Goal: Task Accomplishment & Management: Use online tool/utility

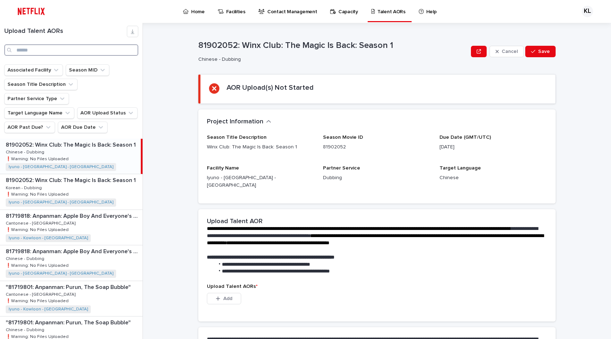
click at [63, 46] on input "Search" at bounding box center [71, 49] width 134 height 11
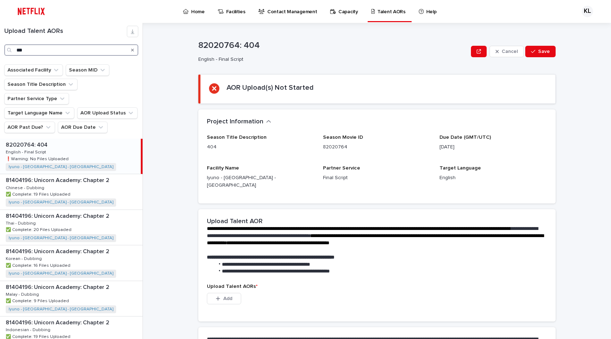
type input "***"
click at [54, 146] on p at bounding box center [72, 144] width 132 height 7
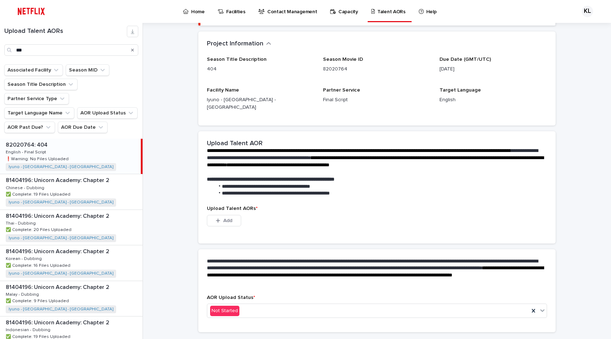
scroll to position [89, 0]
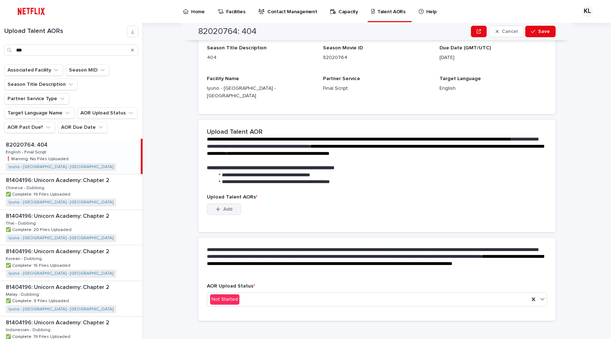
click at [238, 205] on button "Add" at bounding box center [224, 208] width 34 height 11
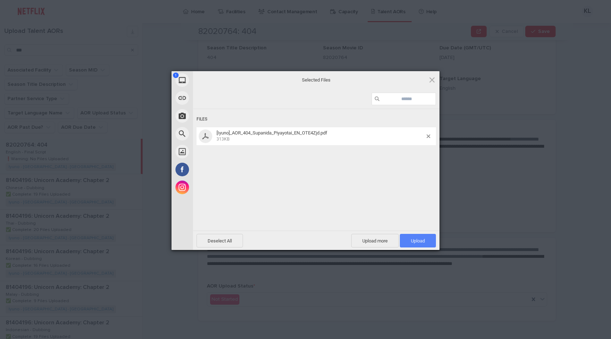
click at [415, 240] on span "Upload 1" at bounding box center [418, 240] width 14 height 5
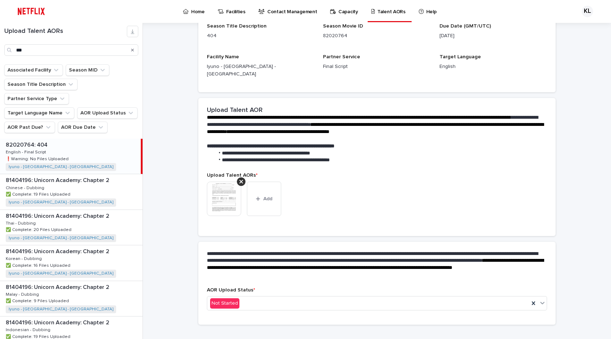
scroll to position [80, 0]
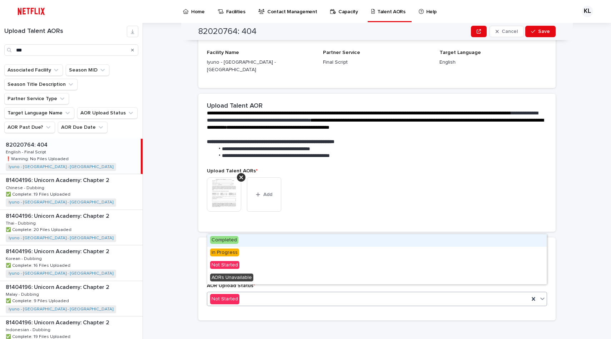
click at [333, 293] on div "Not Started" at bounding box center [368, 299] width 322 height 12
click at [295, 242] on div "Completed" at bounding box center [376, 240] width 339 height 12
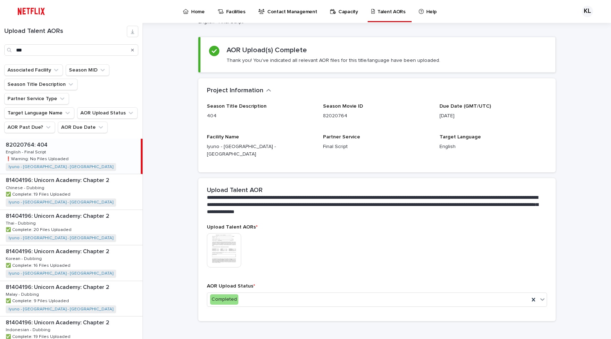
scroll to position [0, 0]
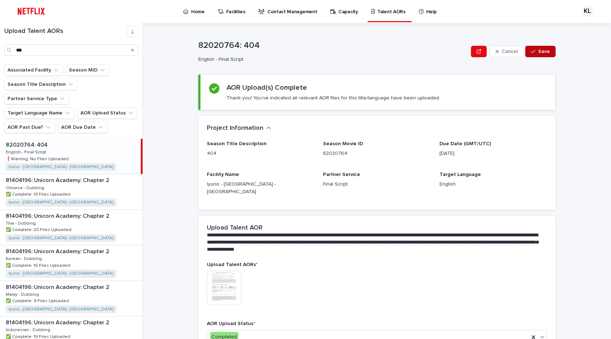
click at [539, 46] on button "Save" at bounding box center [540, 51] width 30 height 11
